Goal: Task Accomplishment & Management: Manage account settings

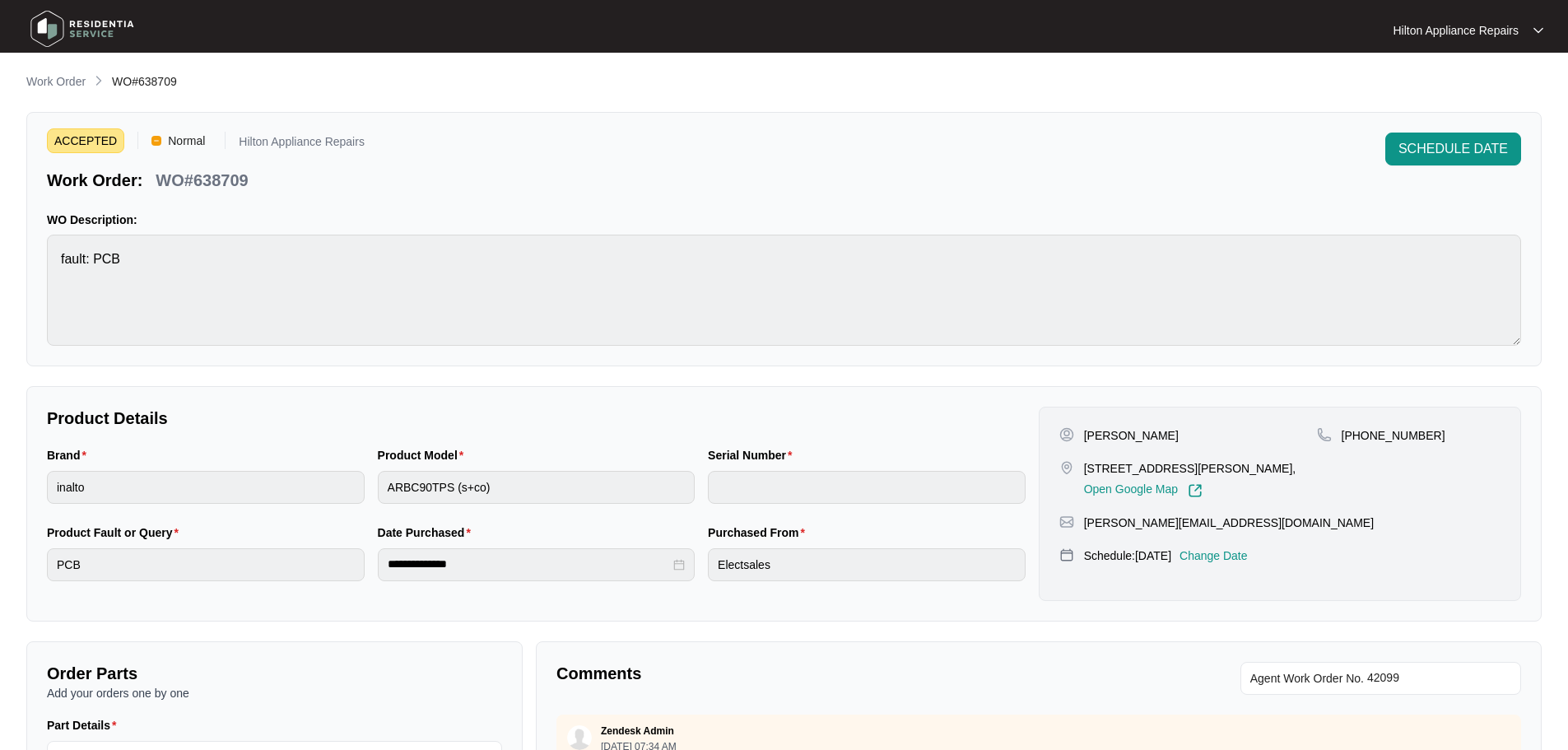
scroll to position [1327, 0]
drag, startPoint x: 0, startPoint y: 0, endPoint x: 45, endPoint y: 76, distance: 88.3
click at [45, 76] on p "Work Order" at bounding box center [56, 81] width 60 height 16
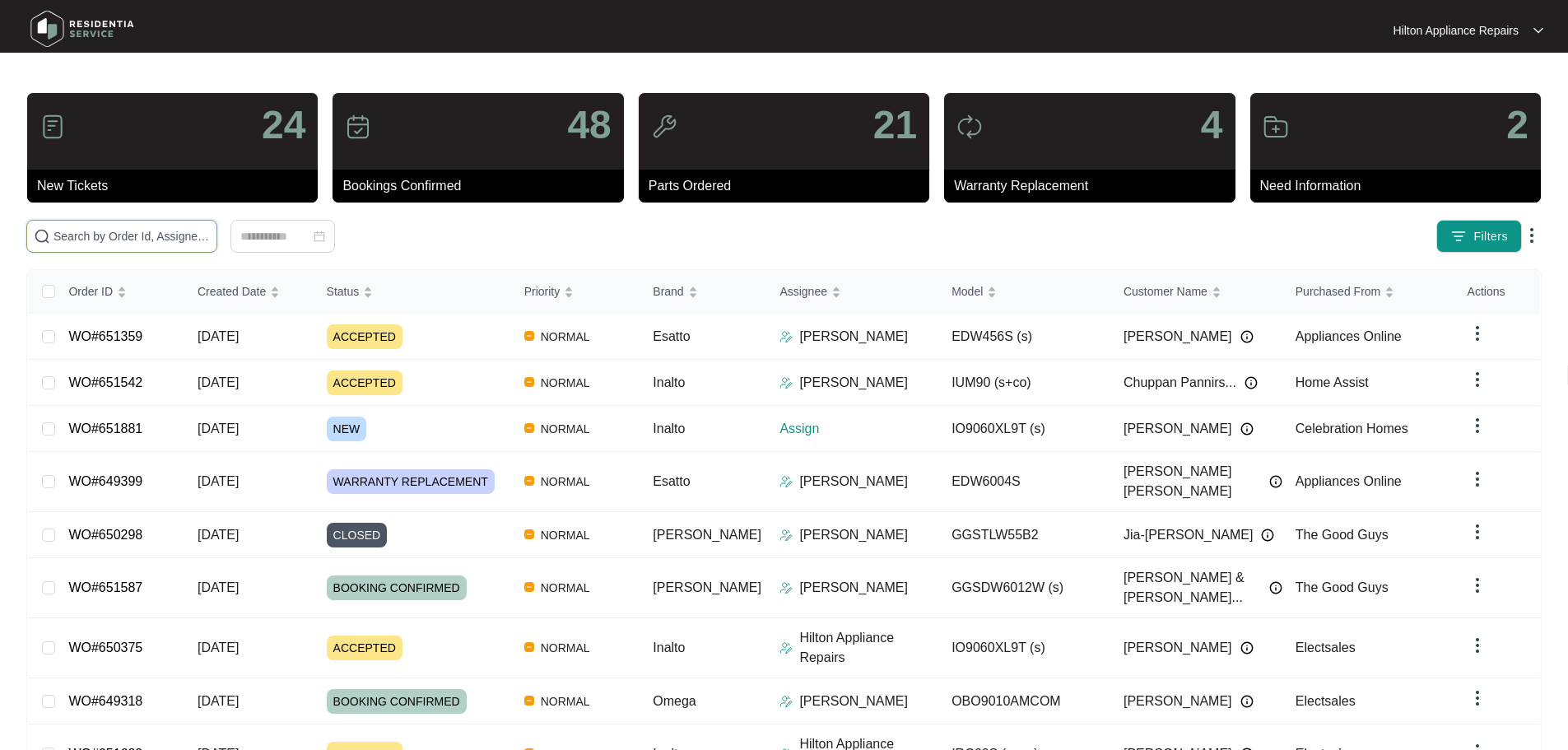
click at [210, 232] on input "text" at bounding box center [132, 236] width 157 height 18
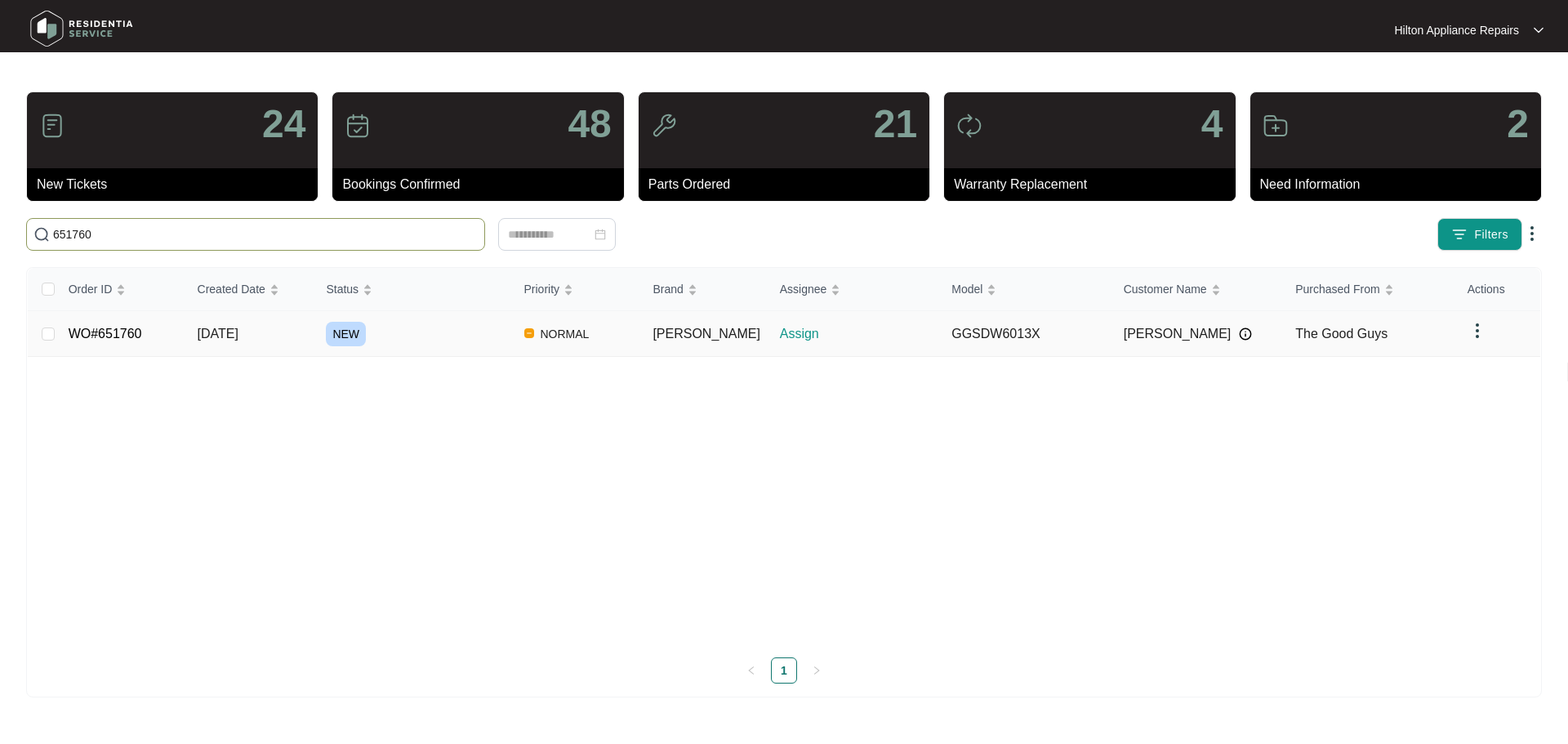
type input "651760"
click at [461, 329] on div "NEW" at bounding box center [418, 334] width 185 height 25
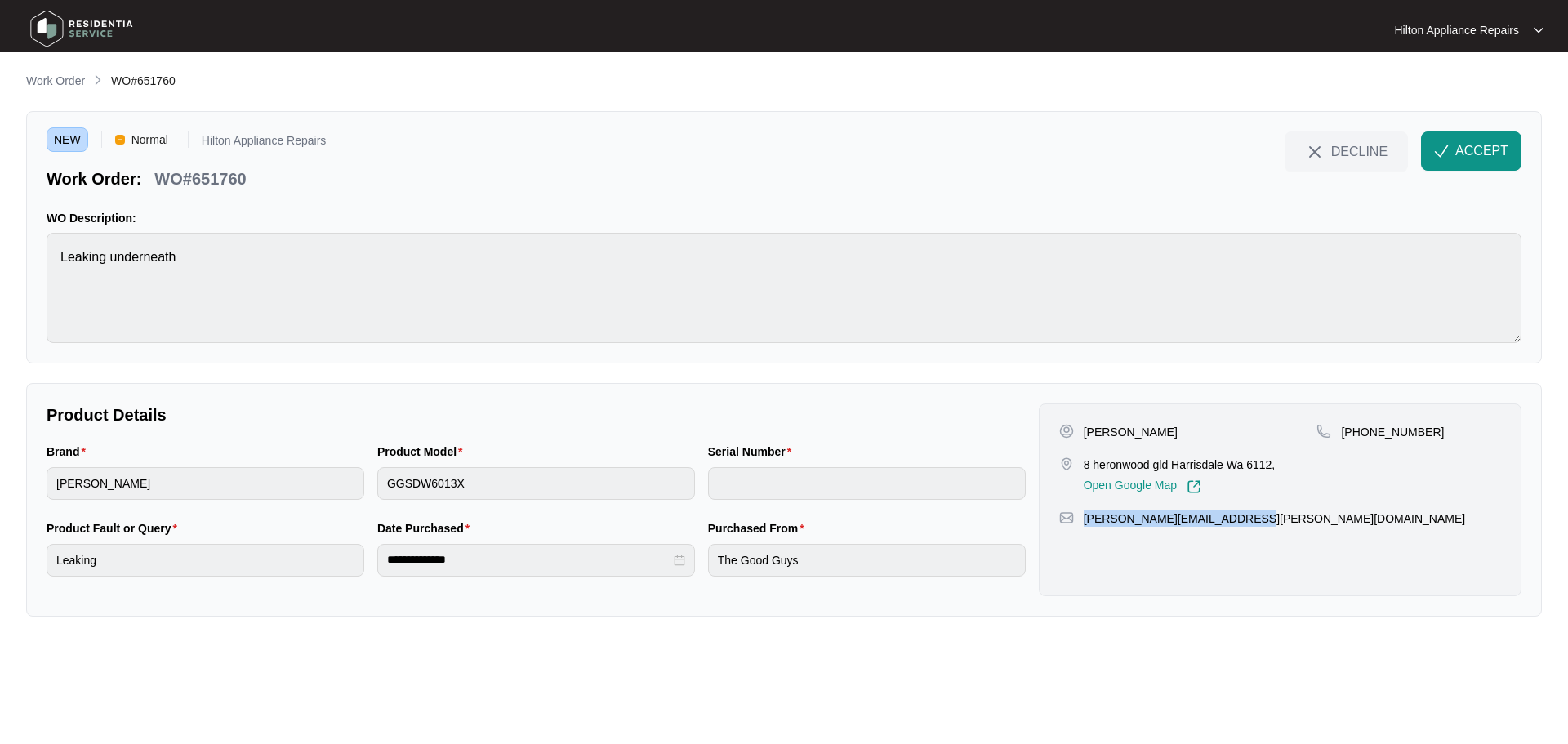
drag, startPoint x: 1256, startPoint y: 522, endPoint x: 1085, endPoint y: 528, distance: 171.1
click at [1085, 528] on div "[PERSON_NAME] 8 heronwood gld Harrisdale Wa 6112, Open Google Map [PHONE_NUMBER…" at bounding box center [1281, 500] width 483 height 193
copy p "[PERSON_NAME][EMAIL_ADDRESS][PERSON_NAME][DOMAIN_NAME]"
click at [366, 493] on div "Brand [PERSON_NAME] Product Model GGSDW6013X Serial Number" at bounding box center [536, 481] width 993 height 77
click at [1469, 143] on span "ACCEPT" at bounding box center [1482, 151] width 53 height 19
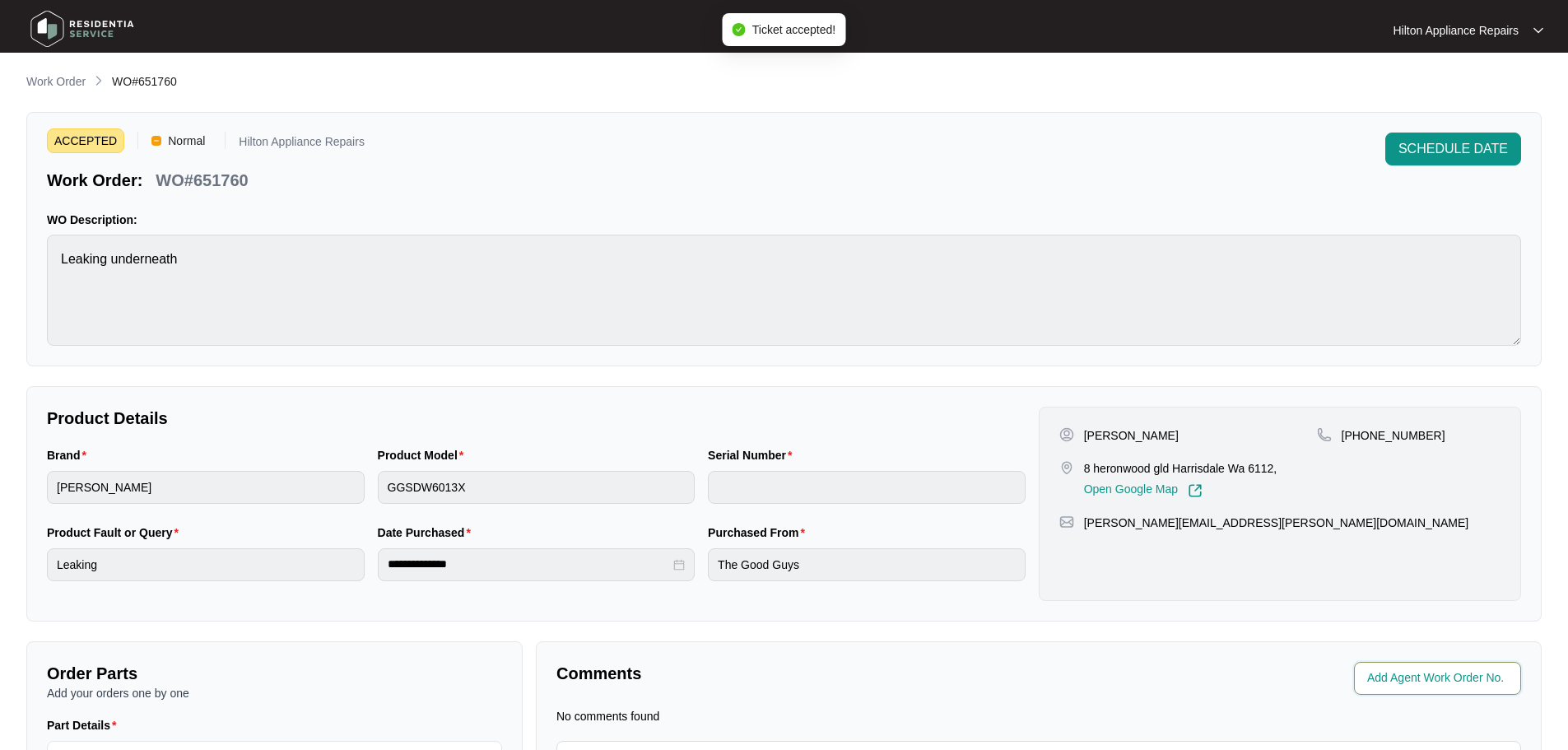
click at [1399, 679] on input "string" at bounding box center [1439, 678] width 144 height 20
click at [1438, 679] on input "string" at bounding box center [1439, 678] width 144 height 20
type input "42877"
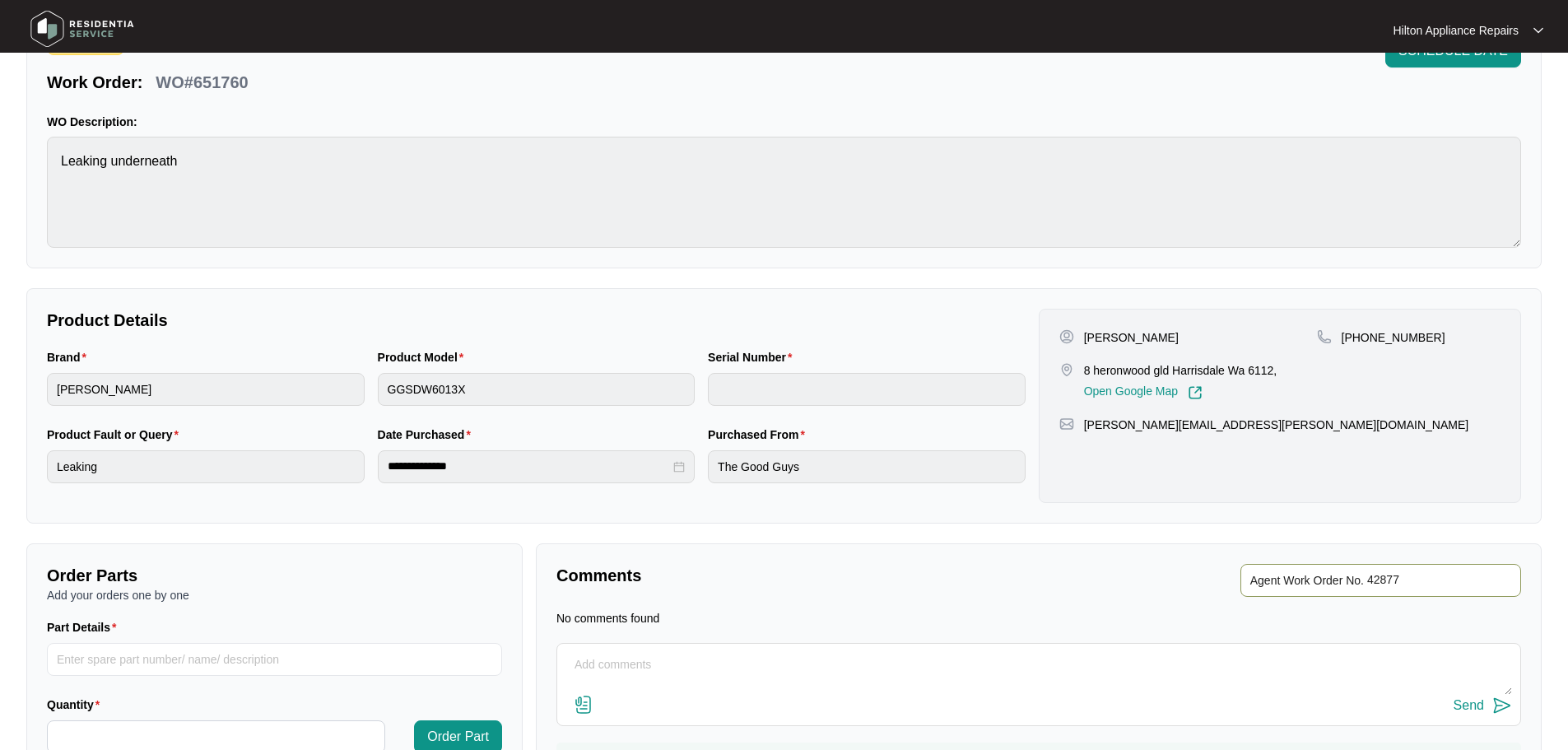
scroll to position [188, 0]
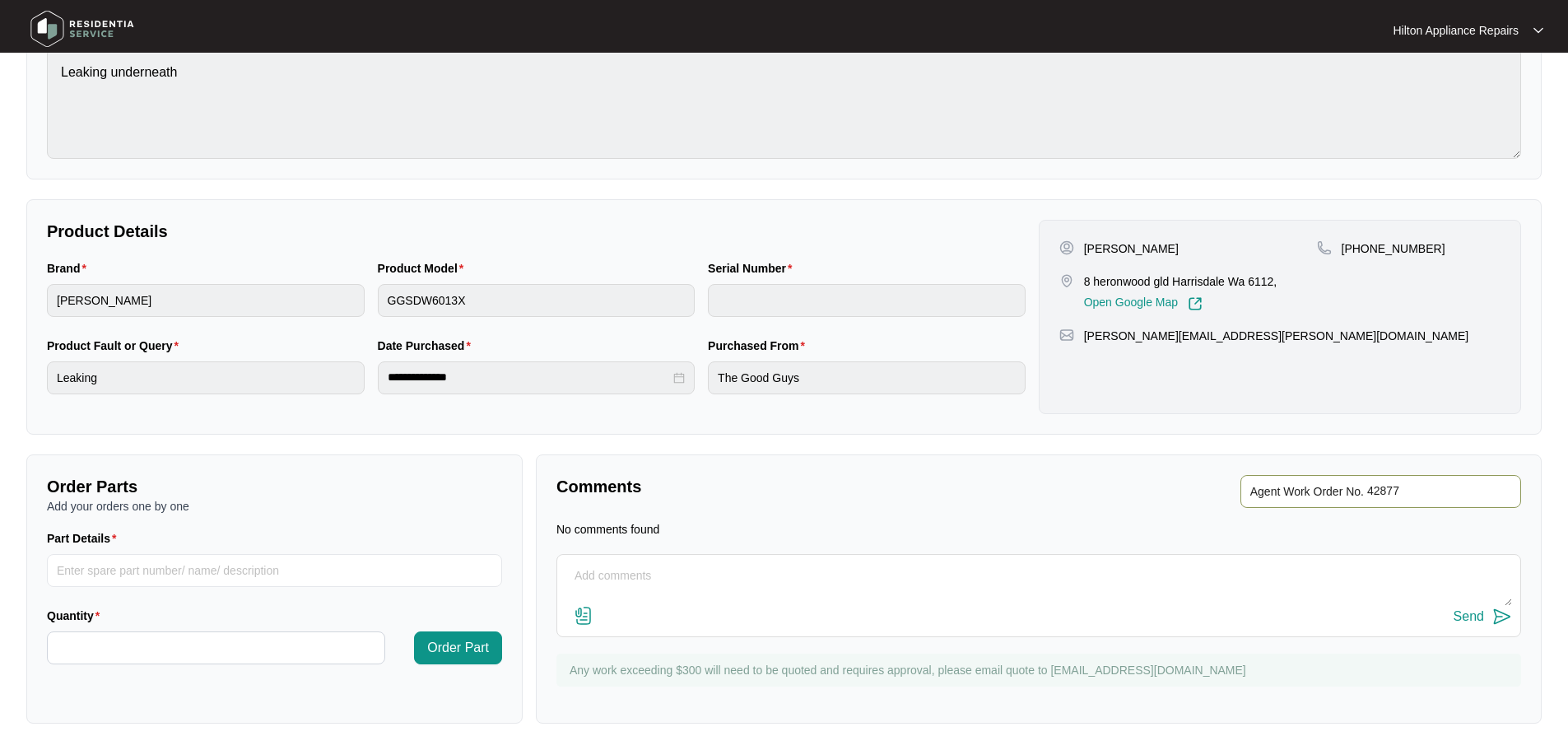
click at [859, 587] on textarea at bounding box center [1038, 584] width 946 height 43
paste textarea "Hi [PERSON_NAME], We have attempted to make contact to schedule your appliance …"
type textarea "LMTC + Sent TXT Hi [PERSON_NAME], We have attempted to make contact to schedule…"
click at [1459, 615] on div "Send" at bounding box center [1468, 616] width 30 height 15
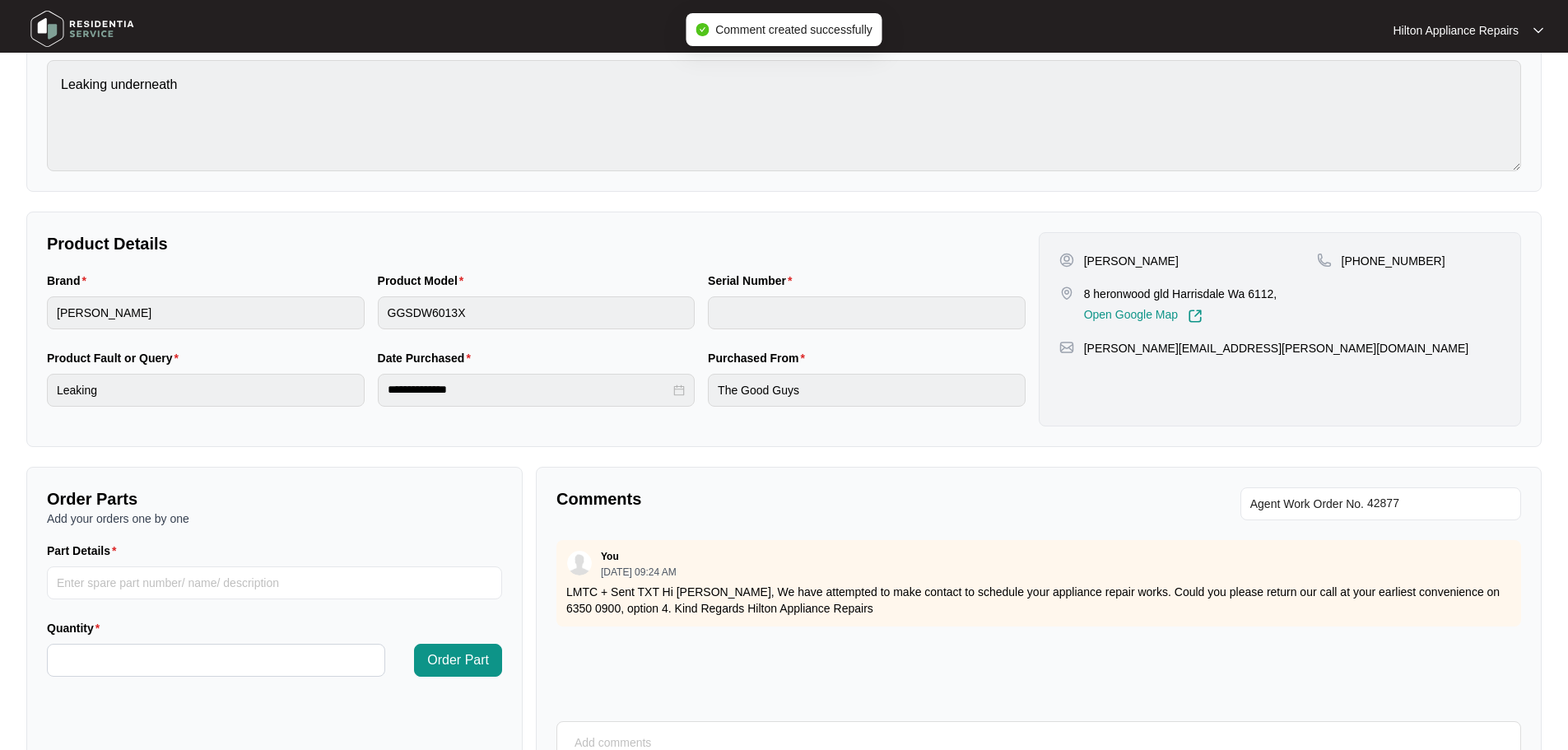
scroll to position [0, 0]
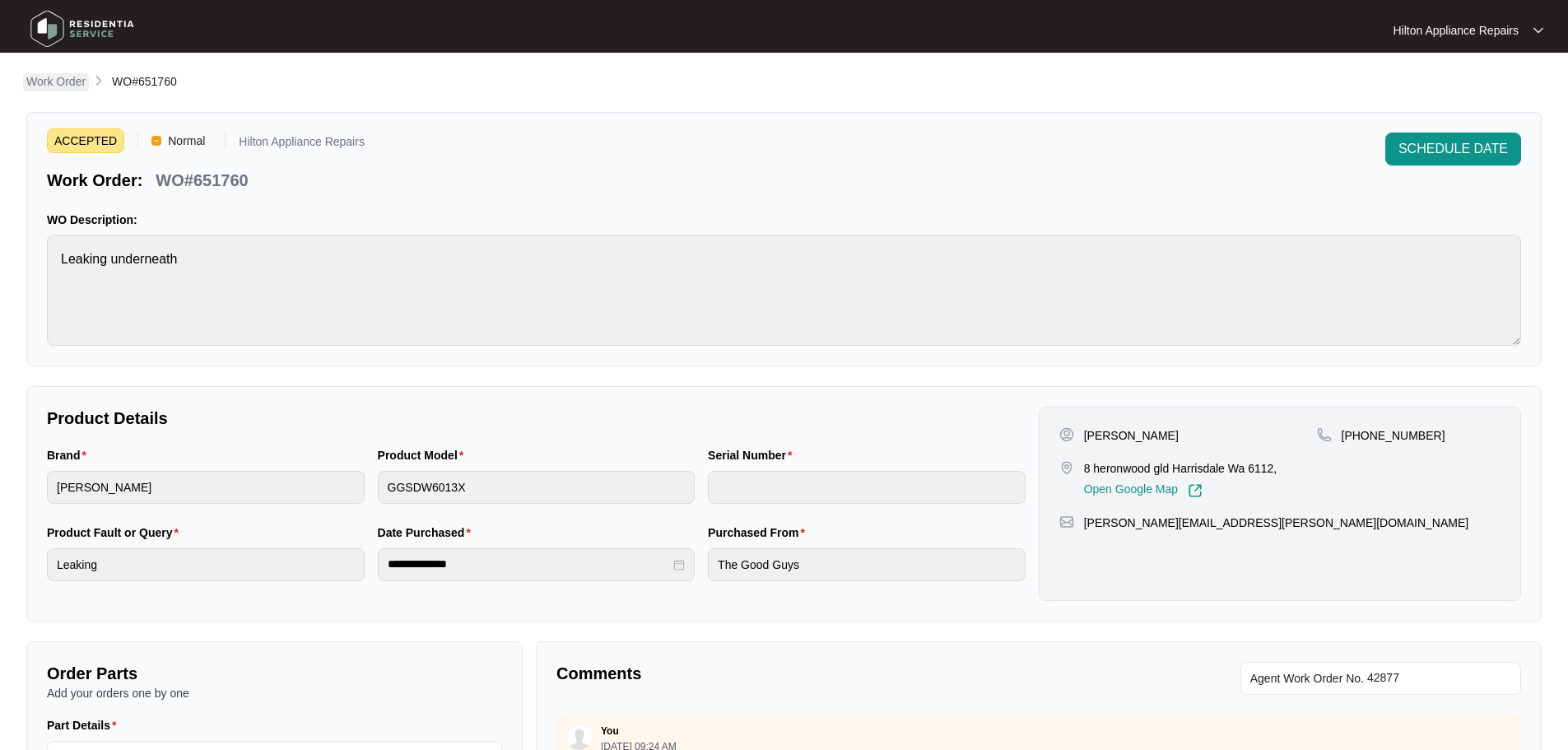
click at [67, 81] on p "Work Order" at bounding box center [56, 81] width 60 height 16
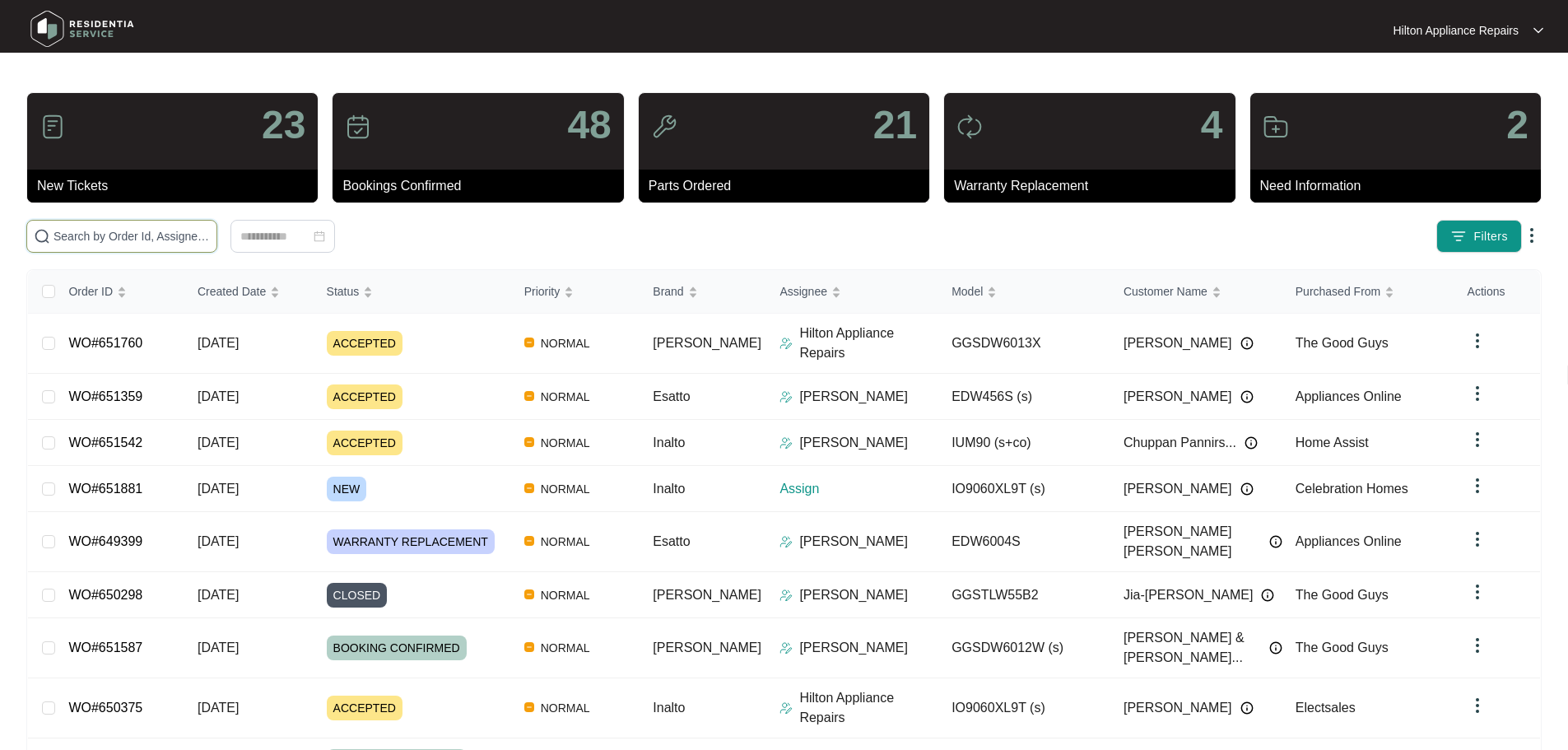
click at [166, 237] on input "text" at bounding box center [132, 236] width 157 height 18
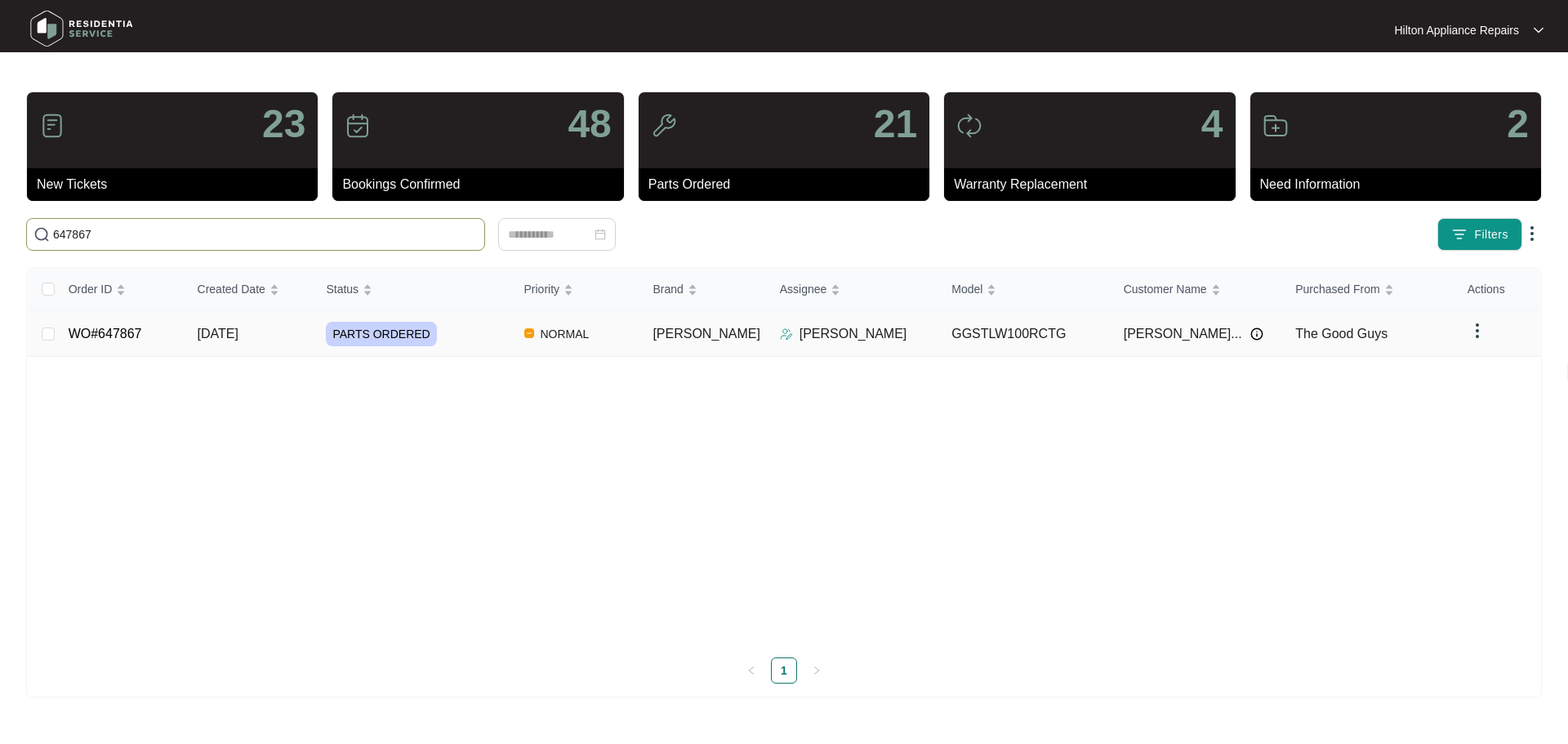
type input "647867"
click at [472, 333] on div "PARTS ORDERED" at bounding box center [418, 334] width 185 height 25
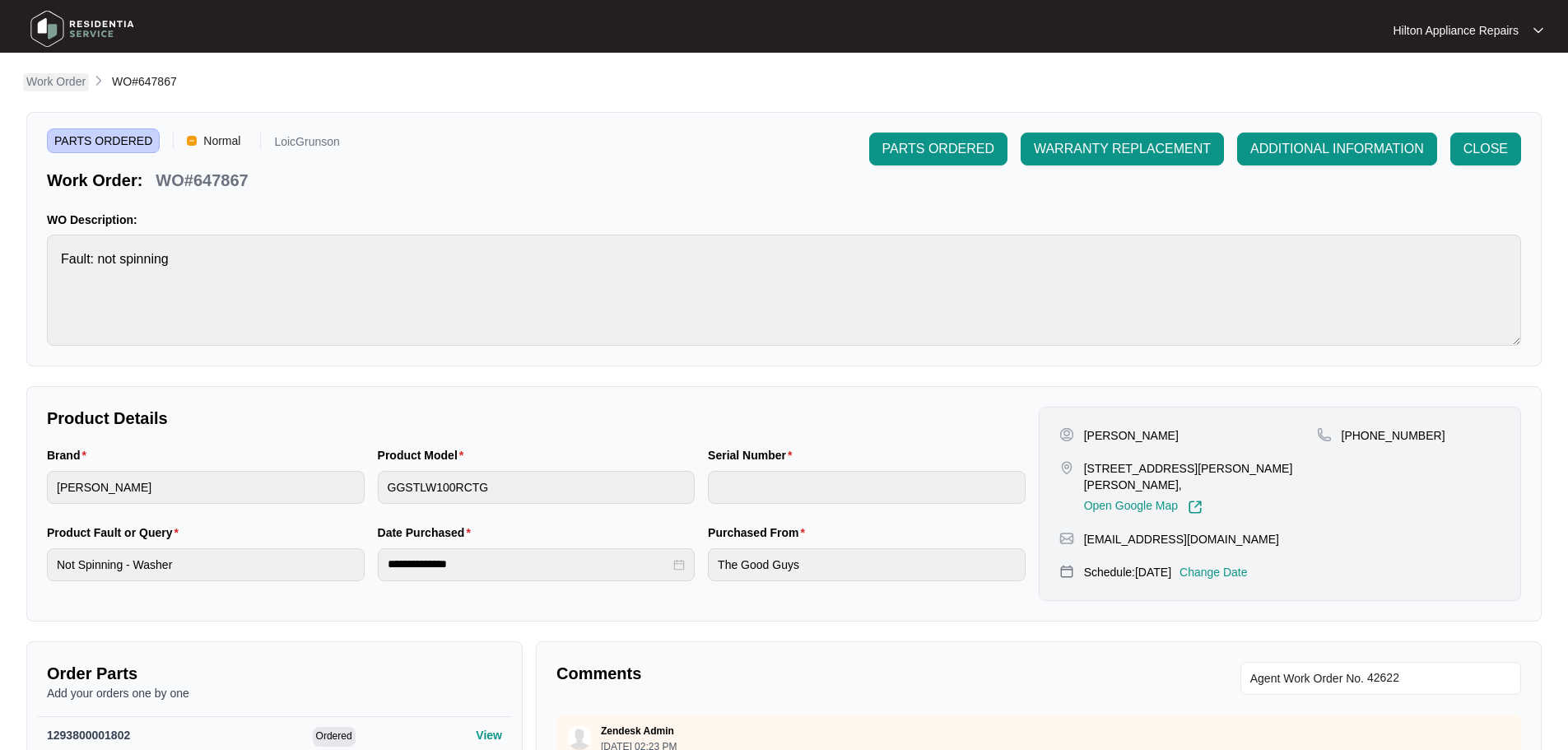
click at [54, 81] on p "Work Order" at bounding box center [56, 81] width 60 height 16
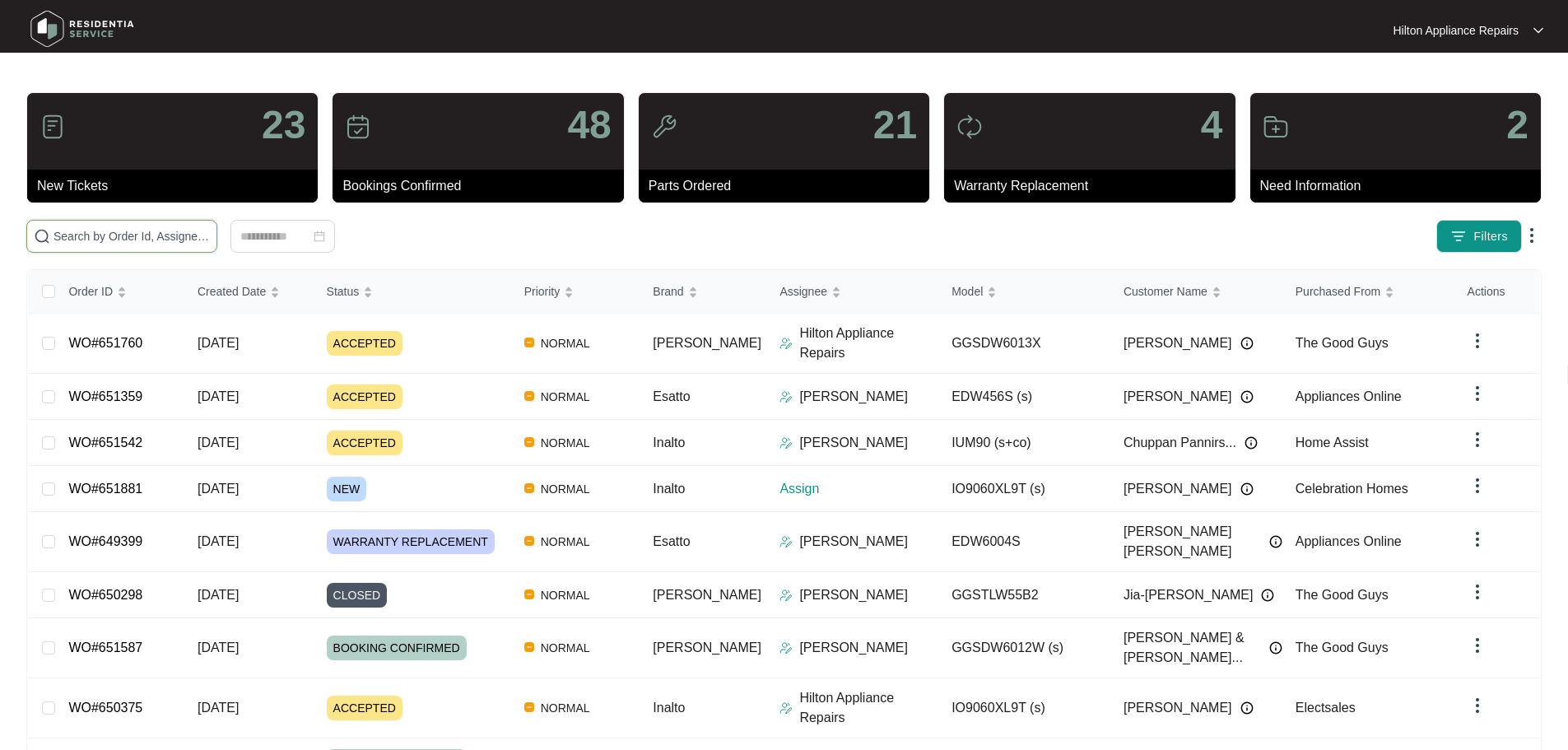
click at [210, 229] on input "text" at bounding box center [132, 236] width 157 height 18
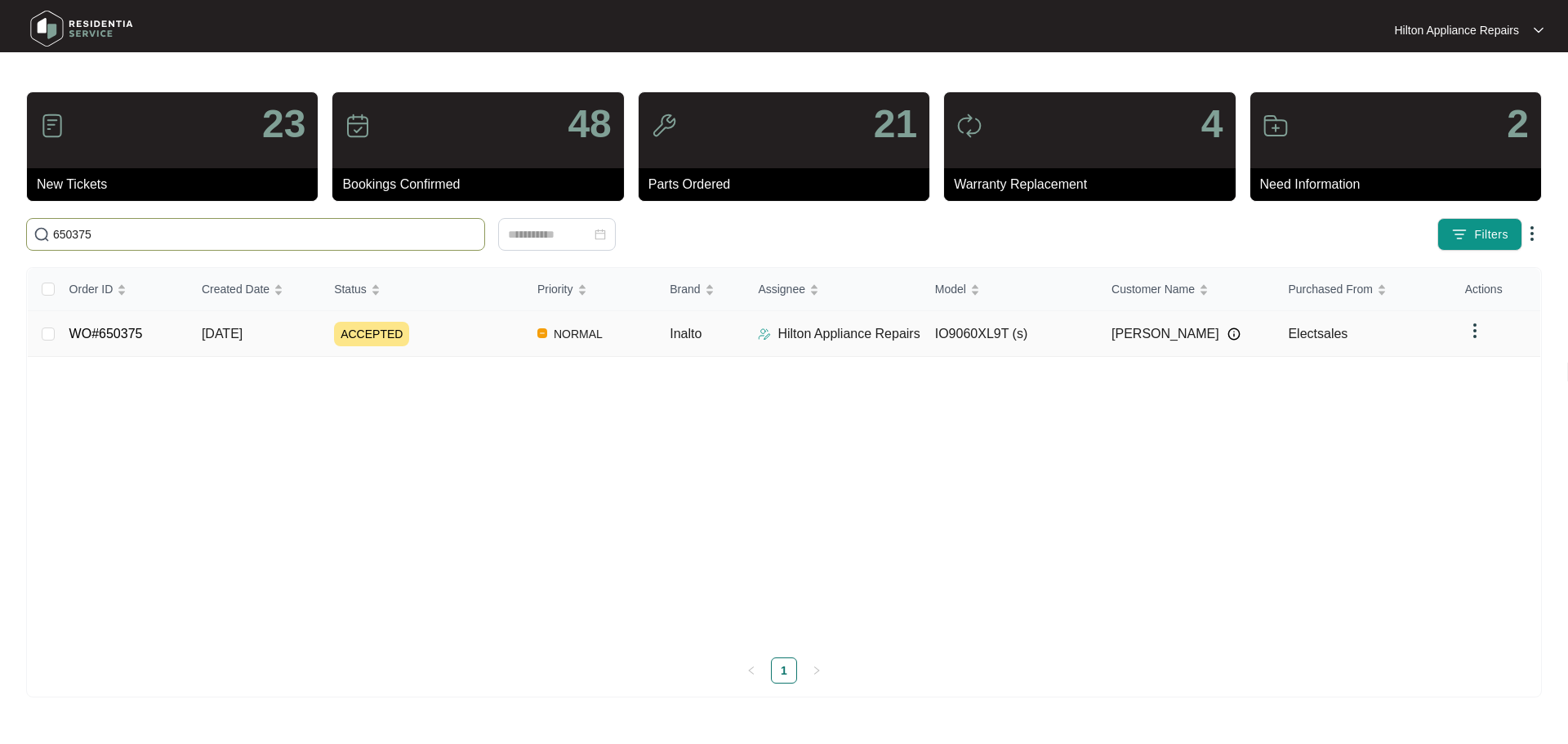
type input "650375"
click at [471, 329] on div "ACCEPTED" at bounding box center [429, 334] width 190 height 25
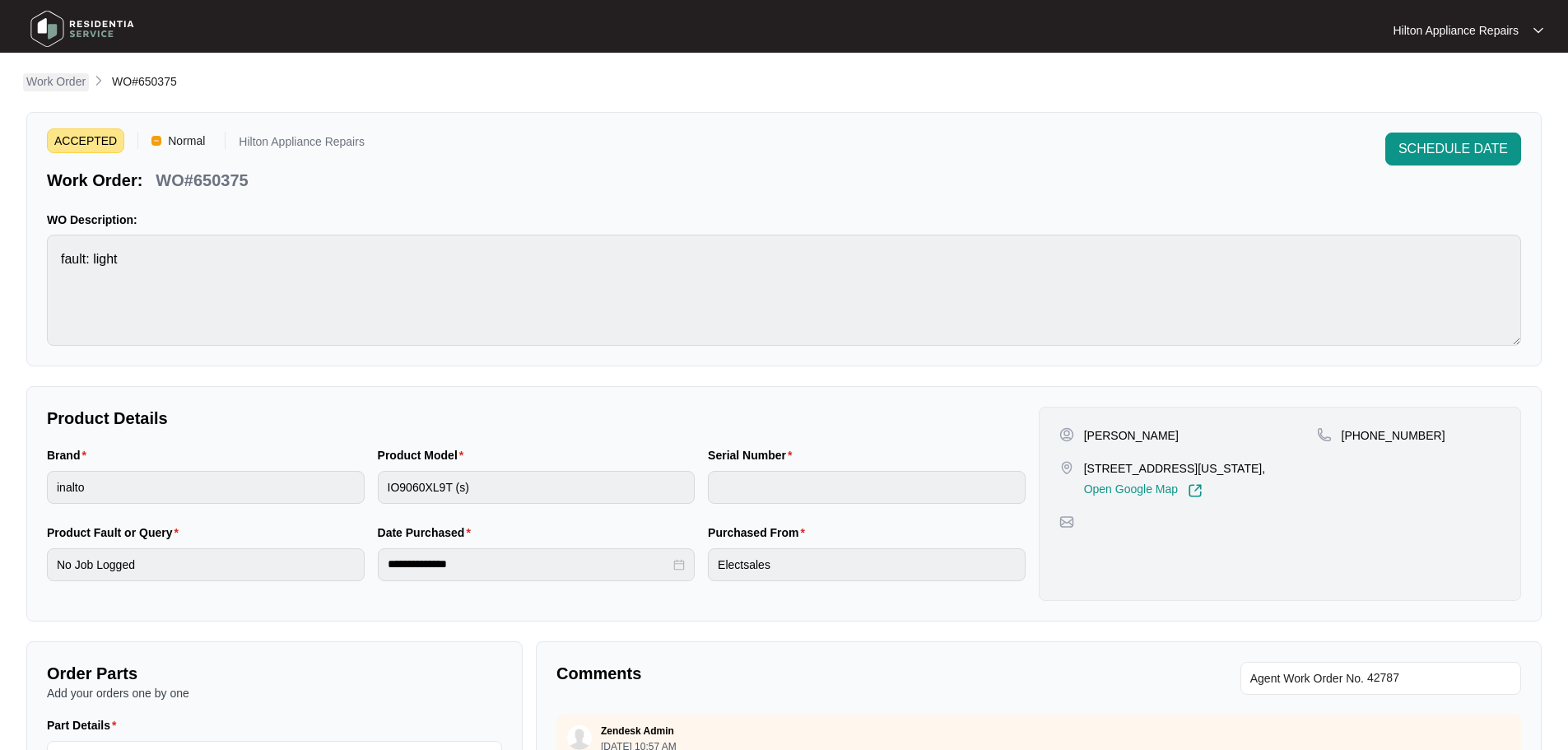
click at [55, 80] on p "Work Order" at bounding box center [56, 81] width 60 height 16
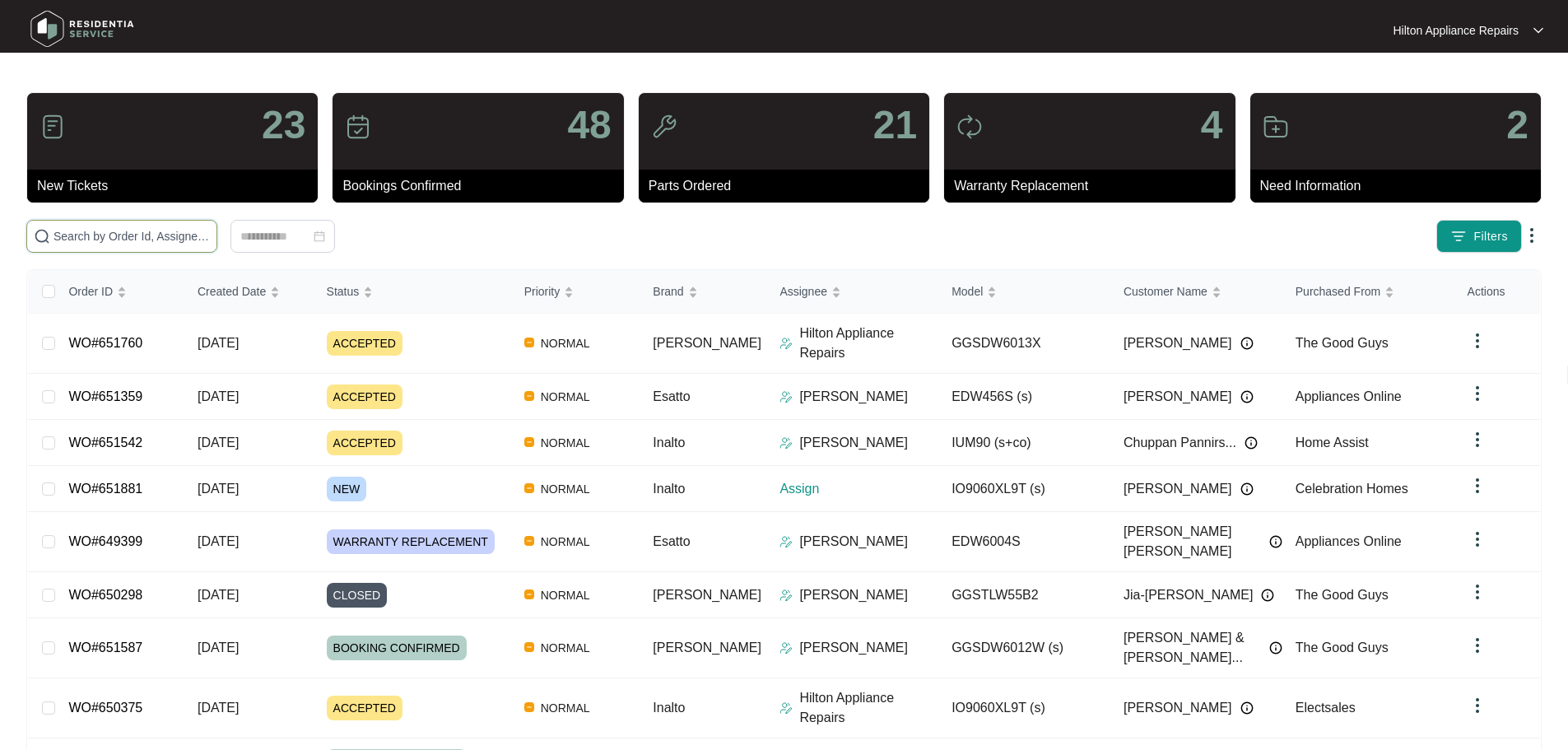
click at [210, 229] on input "text" at bounding box center [132, 236] width 157 height 18
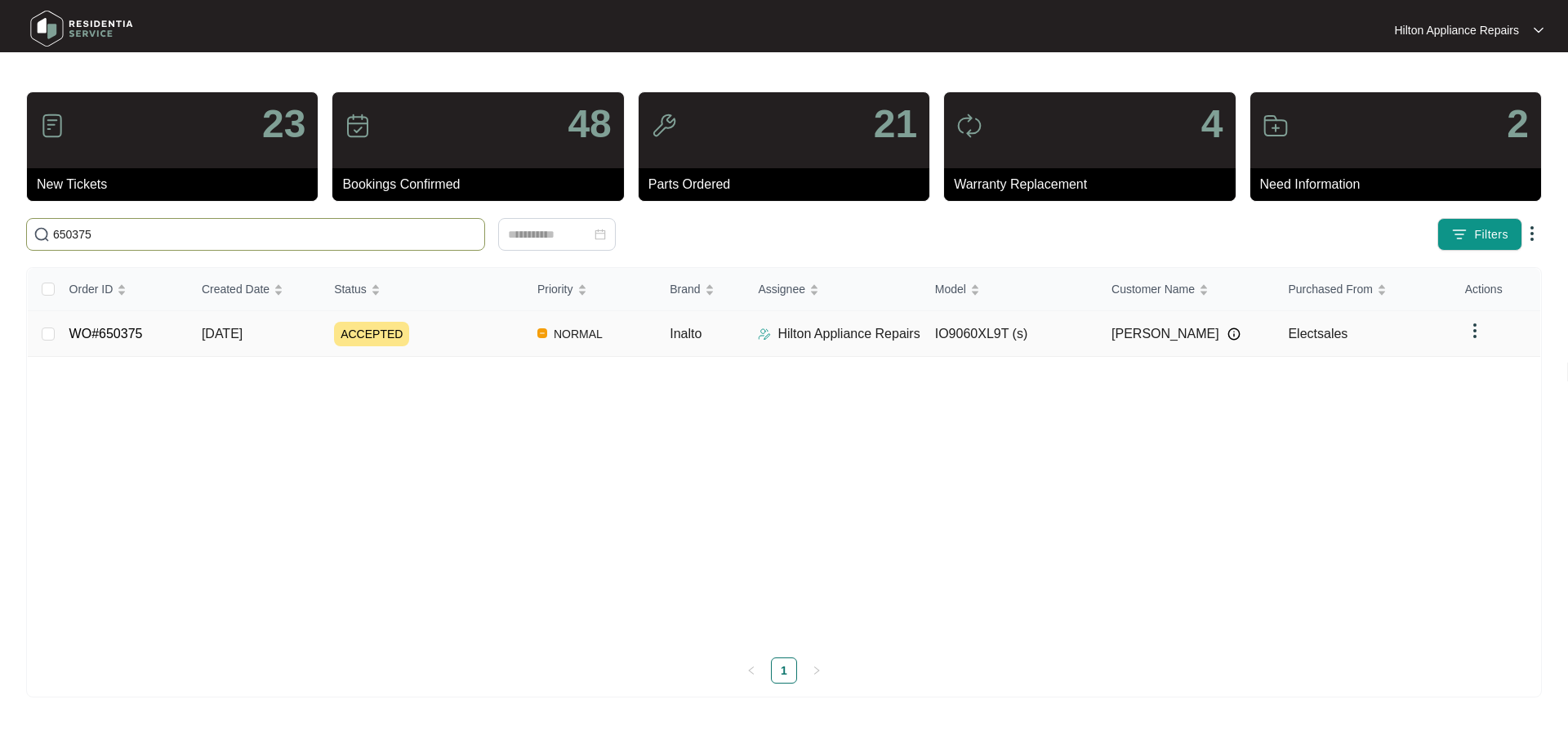
type input "650375"
click at [462, 331] on div "ACCEPTED" at bounding box center [429, 334] width 190 height 25
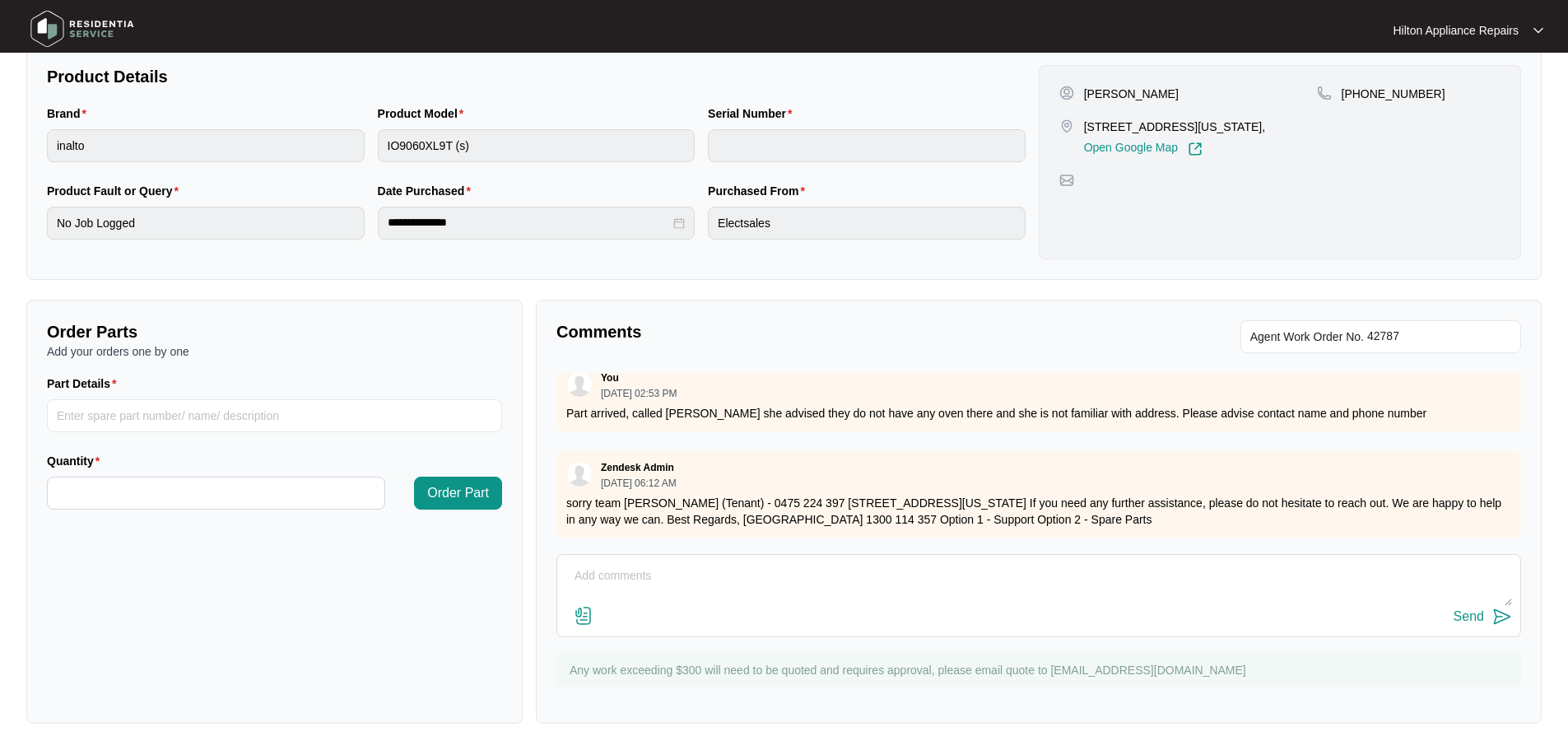
scroll to position [518, 0]
click at [764, 578] on textarea at bounding box center [1038, 584] width 946 height 43
type textarea "Spoke to [PERSON_NAME] to book in job and he has said he put through another re…"
click at [1469, 618] on div "Send" at bounding box center [1468, 616] width 30 height 15
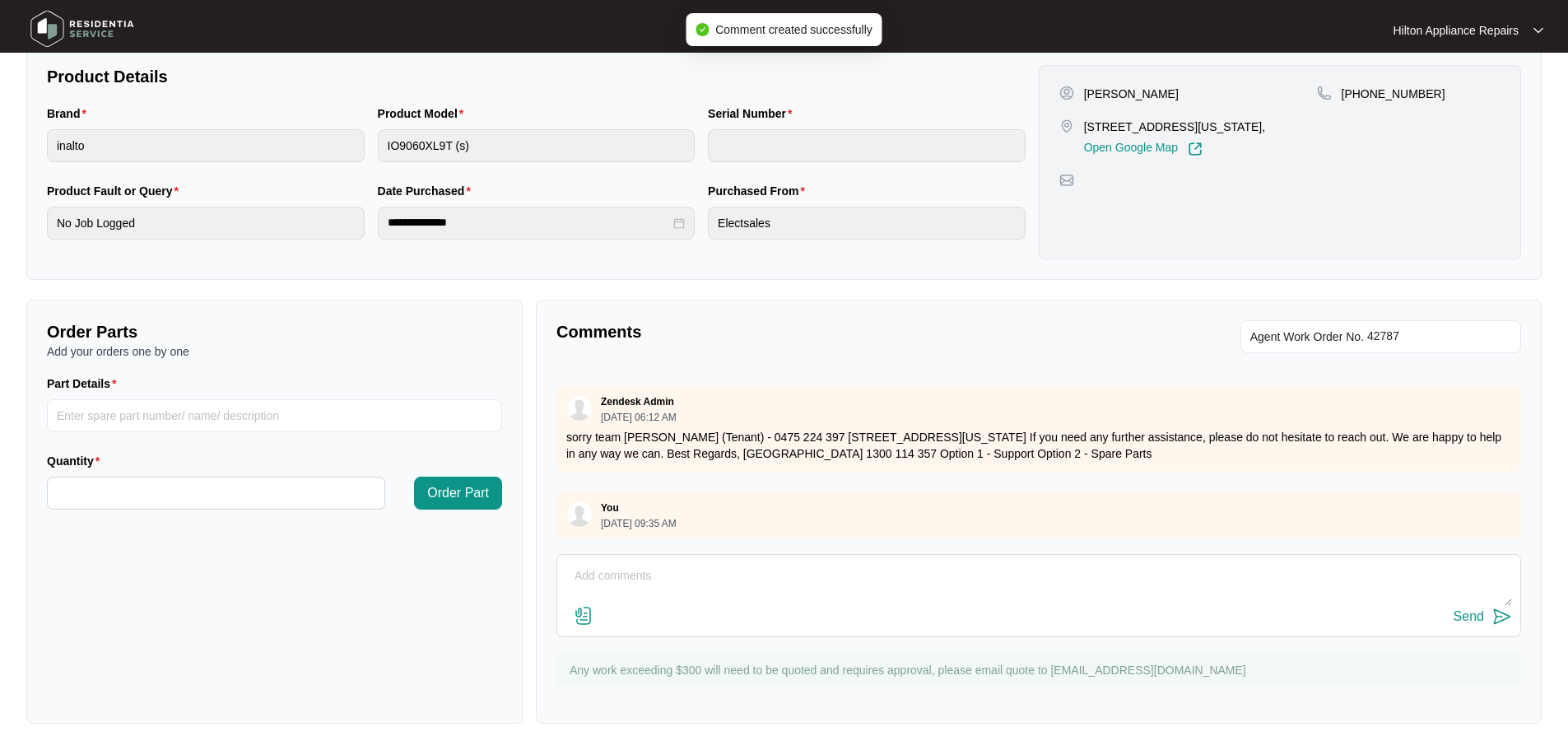
scroll to position [624, 0]
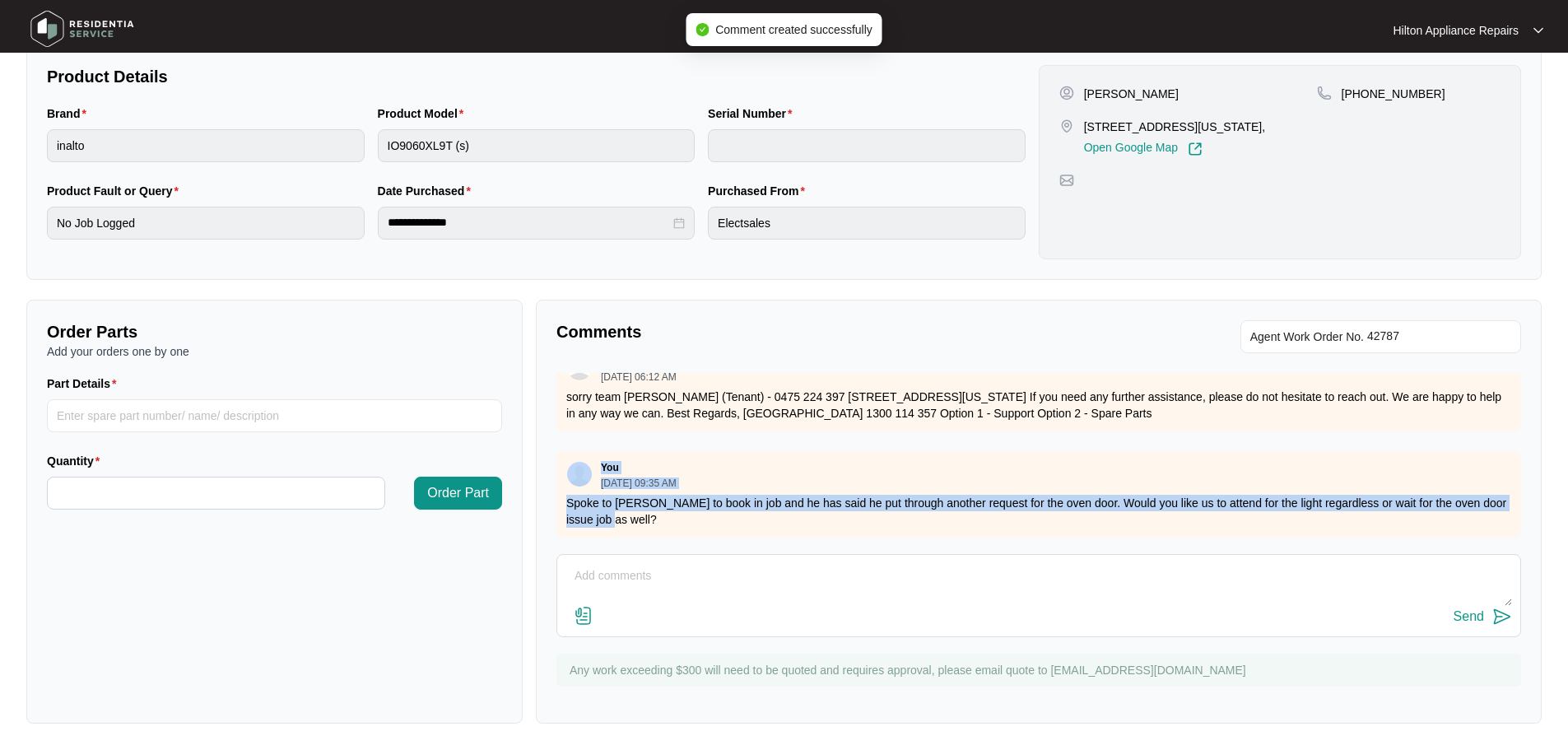
drag, startPoint x: 640, startPoint y: 503, endPoint x: 561, endPoint y: 463, distance: 88.5
click at [561, 463] on div "You [DATE] 09:35 AM Spoke to [PERSON_NAME] to book in job and he has said he pu…" at bounding box center [1038, 493] width 964 height 86
copy div "You [DATE] 09:35 AM Spoke to [PERSON_NAME] to book in job and he has said he pu…"
